Goal: Find specific page/section: Find specific page/section

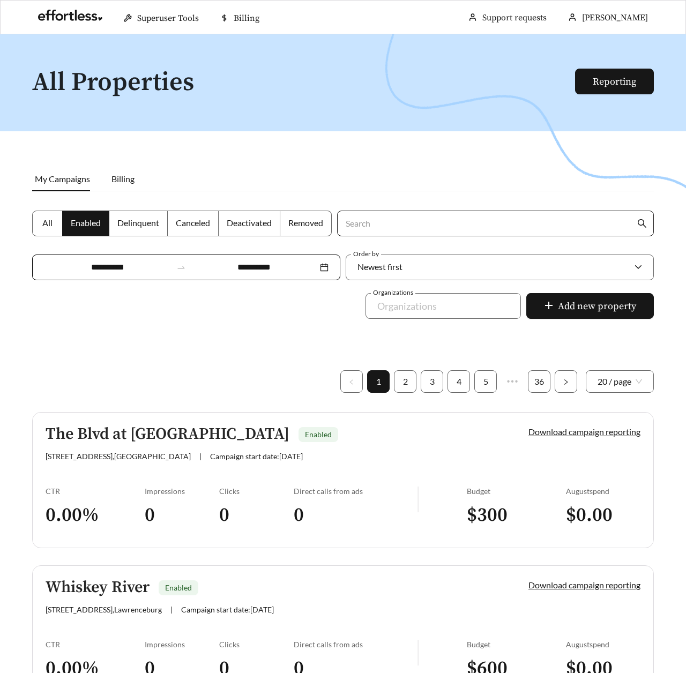
click at [379, 225] on input "Search" at bounding box center [489, 223] width 291 height 25
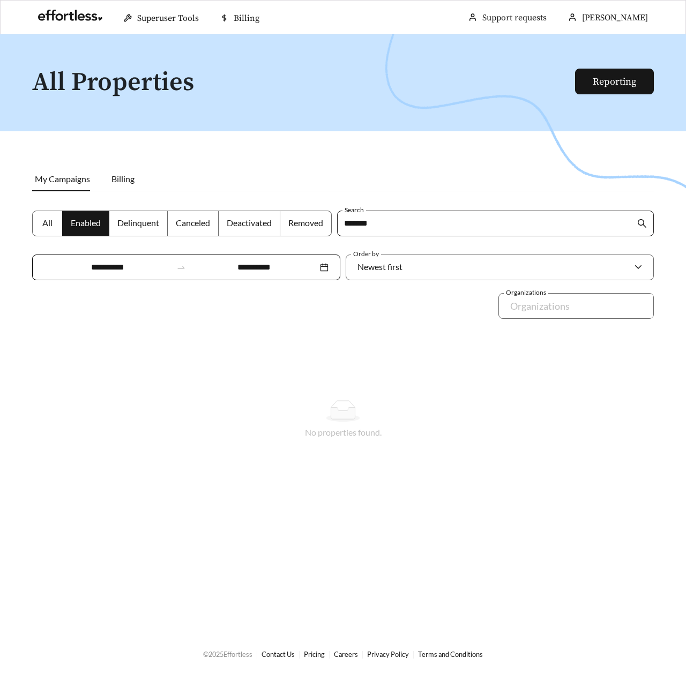
type input "*******"
click at [63, 220] on span at bounding box center [86, 223] width 46 height 25
click at [50, 220] on span "All" at bounding box center [47, 223] width 10 height 10
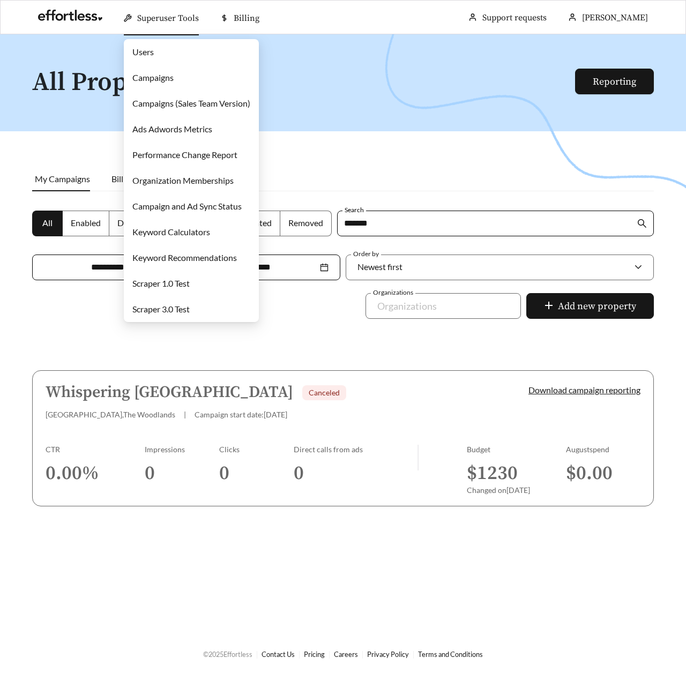
click at [154, 72] on link "Campaigns" at bounding box center [152, 77] width 41 height 10
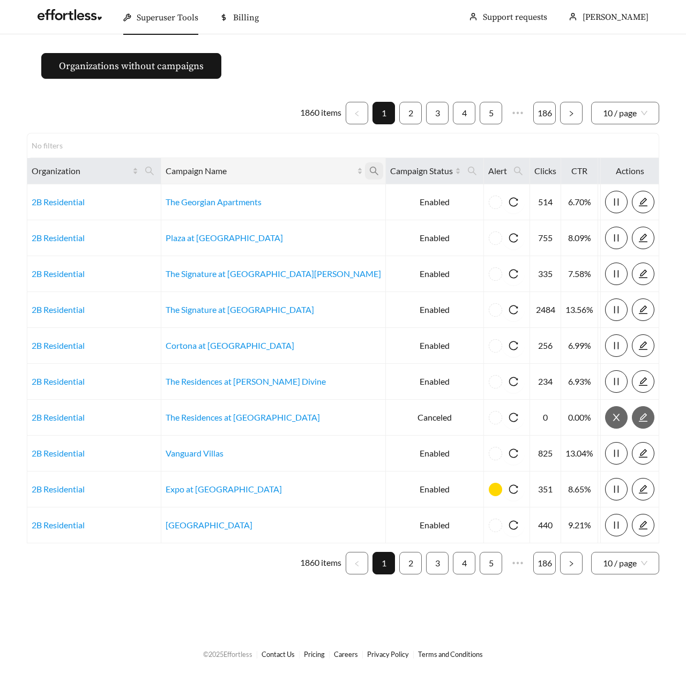
click at [369, 175] on icon "search" at bounding box center [374, 171] width 10 height 10
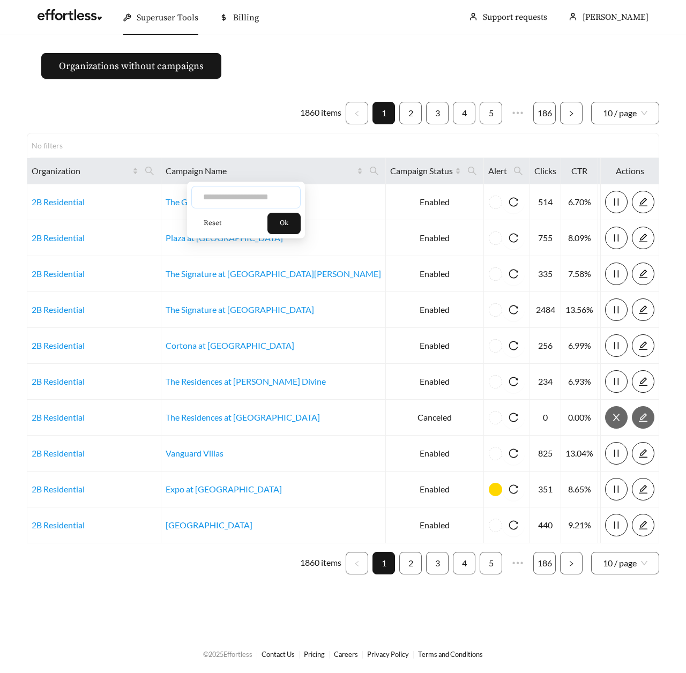
click at [266, 200] on input "text" at bounding box center [245, 197] width 109 height 23
type input "*******"
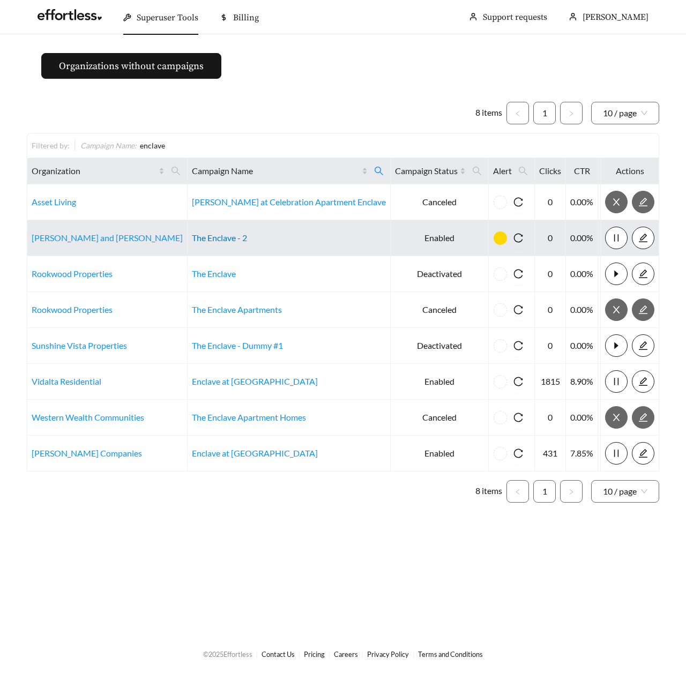
click at [209, 237] on link "The Enclave - 2" at bounding box center [219, 238] width 55 height 10
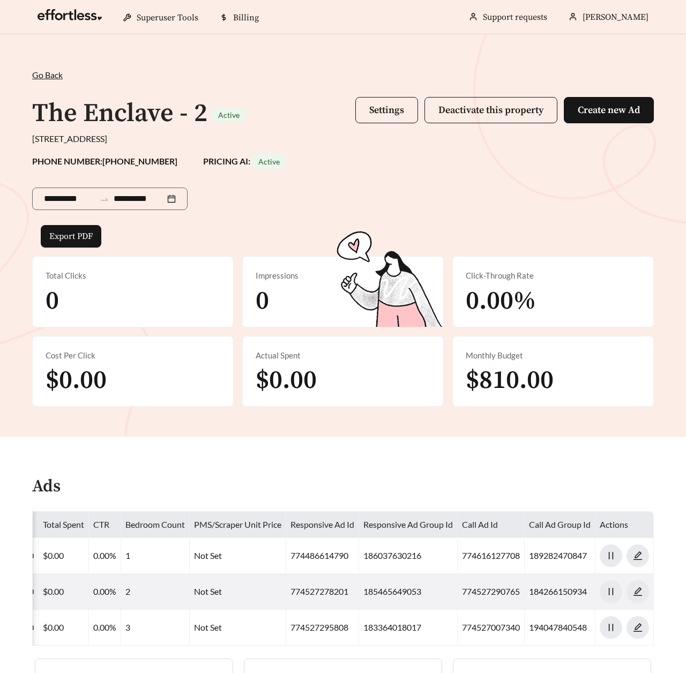
scroll to position [258, 0]
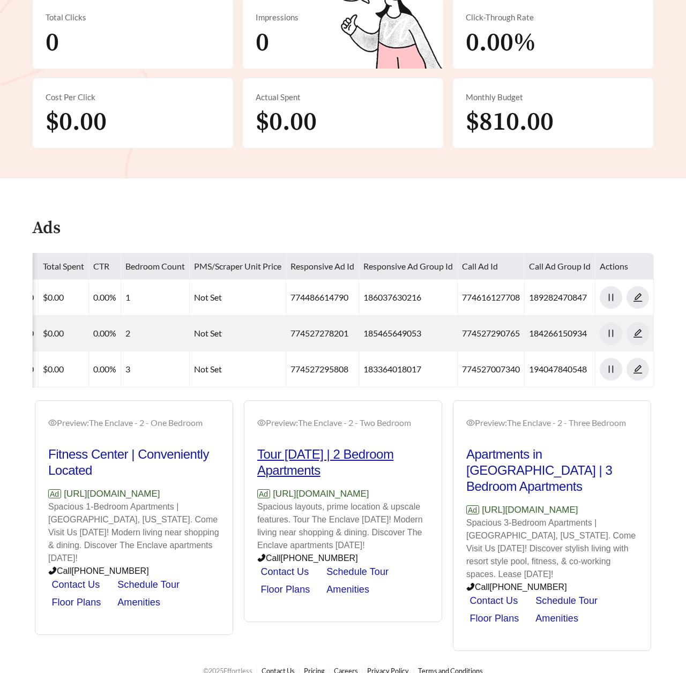
click at [320, 462] on h2 "Tour Today | 2 Bedroom Apartments" at bounding box center [343, 462] width 172 height 32
drag, startPoint x: 385, startPoint y: 495, endPoint x: 275, endPoint y: 495, distance: 109.3
click at [275, 495] on p "Ad https://enclaveetown.com" at bounding box center [343, 494] width 172 height 14
copy p "https://enclaveetown.com"
